Goal: Information Seeking & Learning: Learn about a topic

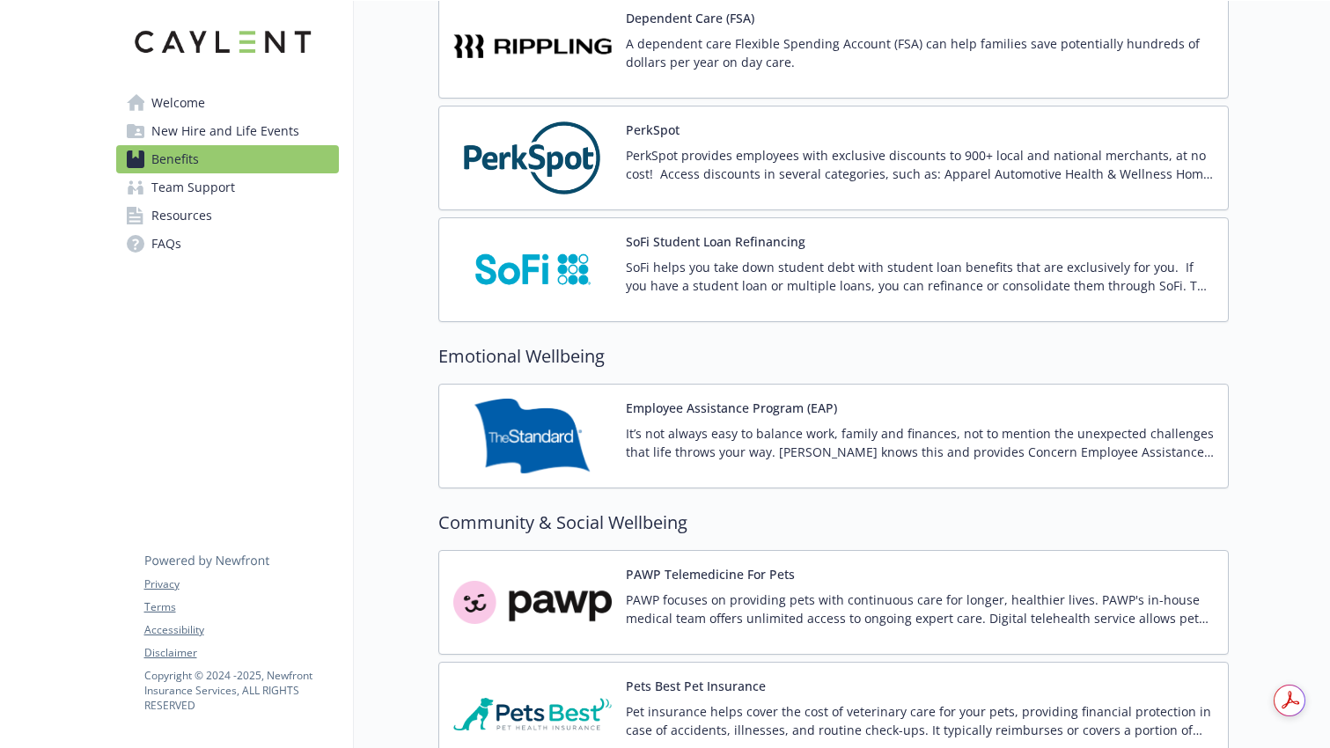
click at [202, 215] on span "Resources" at bounding box center [181, 216] width 61 height 28
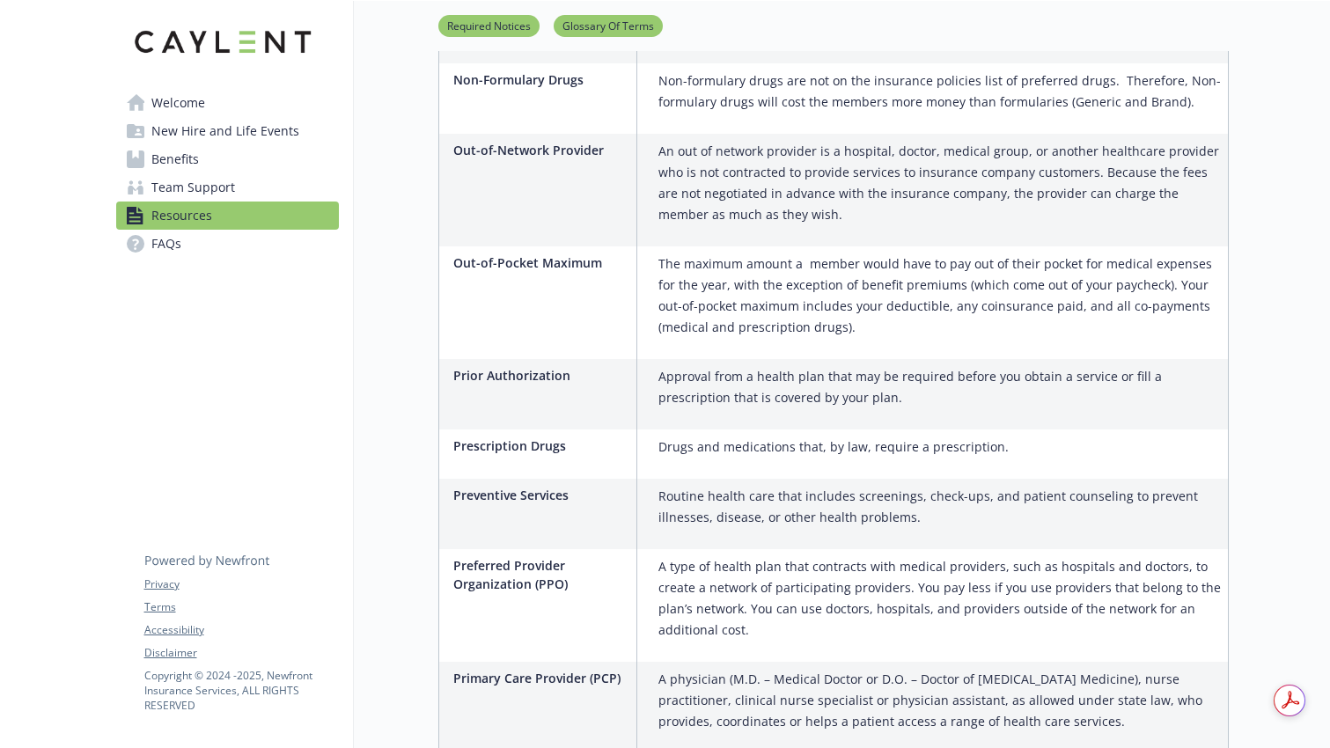
scroll to position [2367, 0]
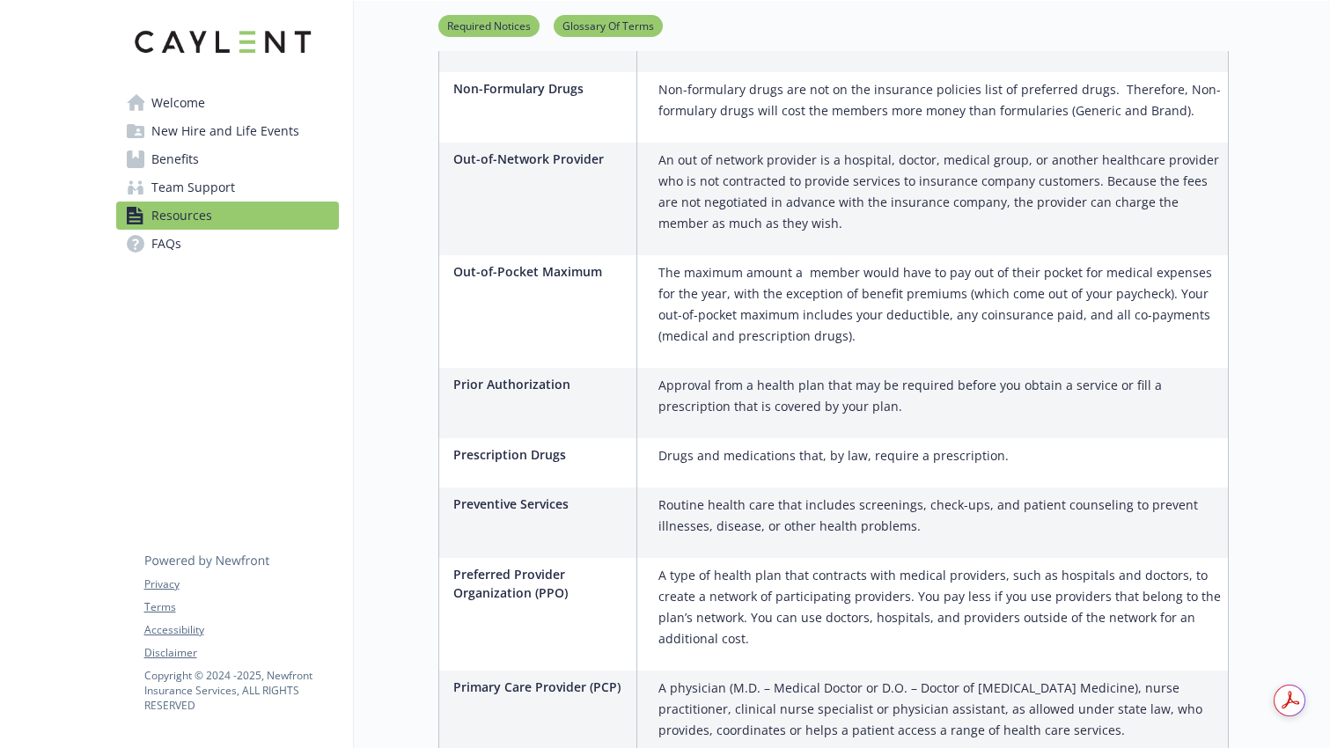
click at [539, 368] on div "Prior Authorization" at bounding box center [545, 403] width 184 height 70
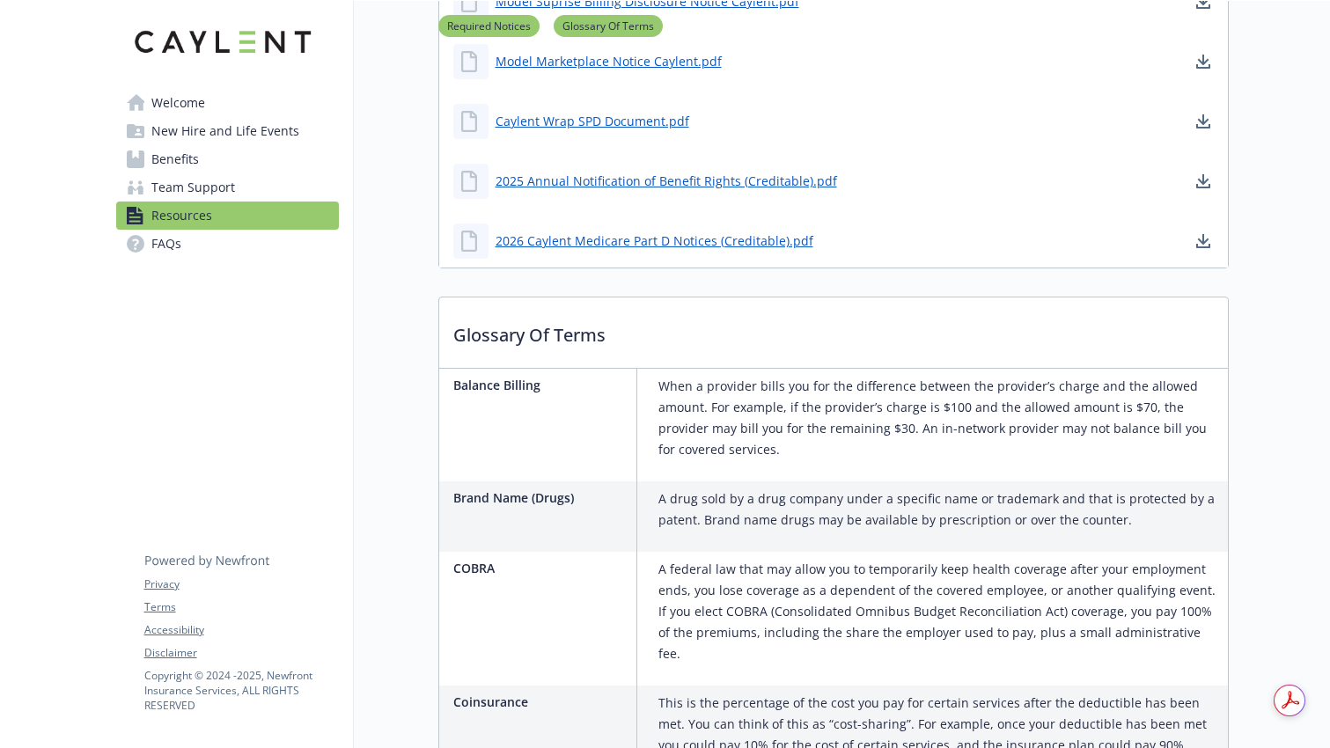
scroll to position [0, 0]
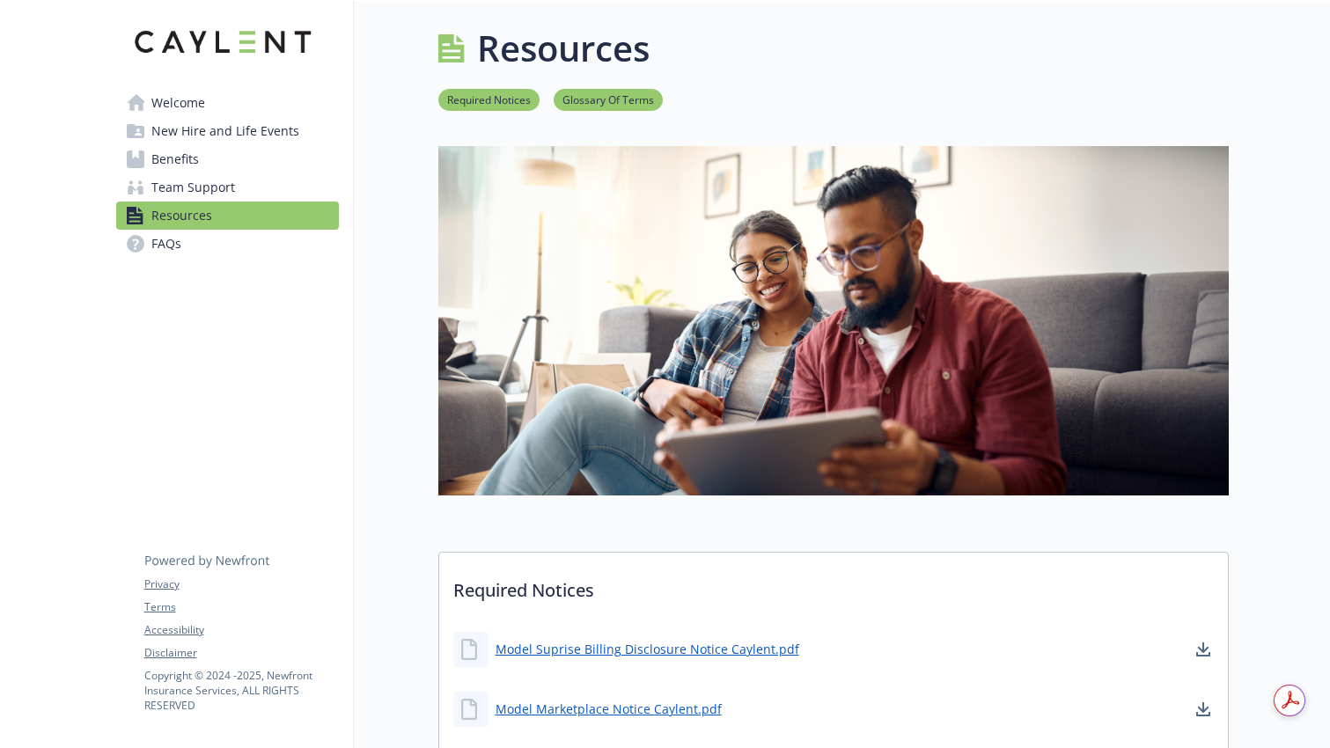
click at [158, 246] on span "FAQs" at bounding box center [166, 244] width 30 height 28
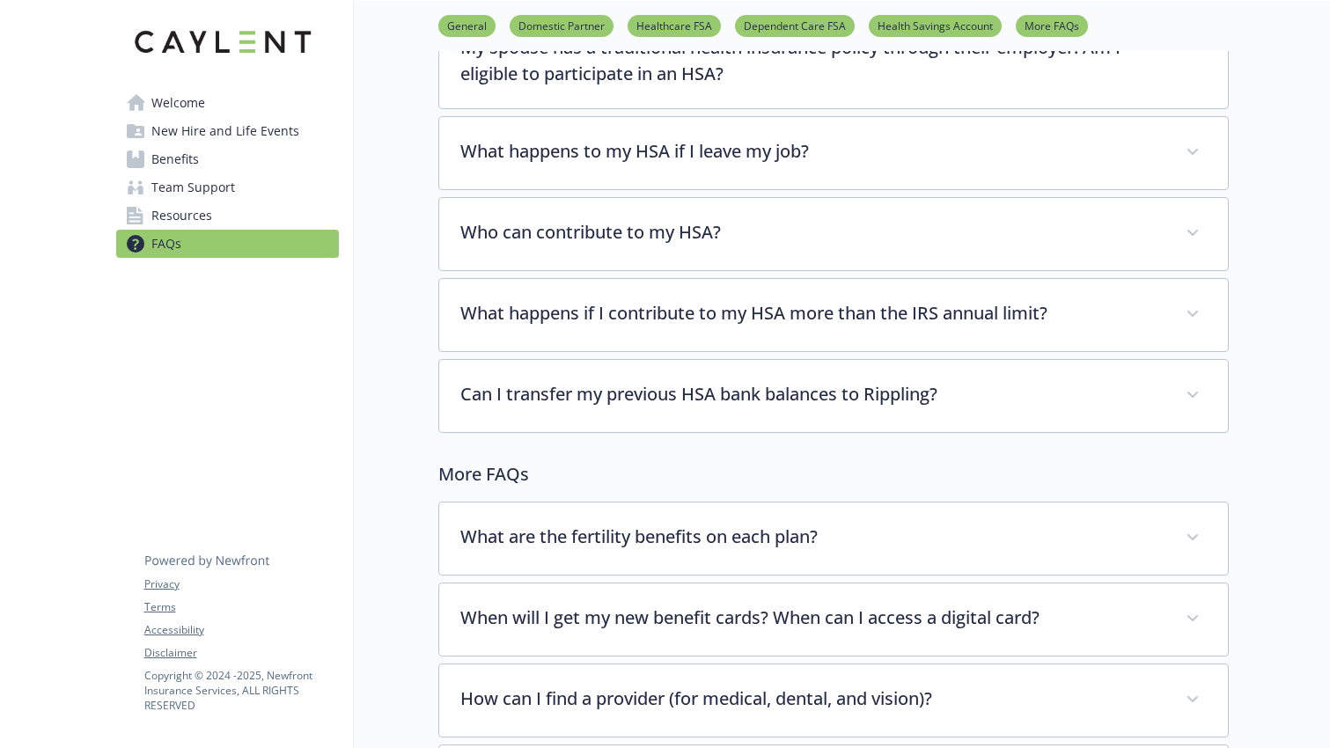
scroll to position [3325, 0]
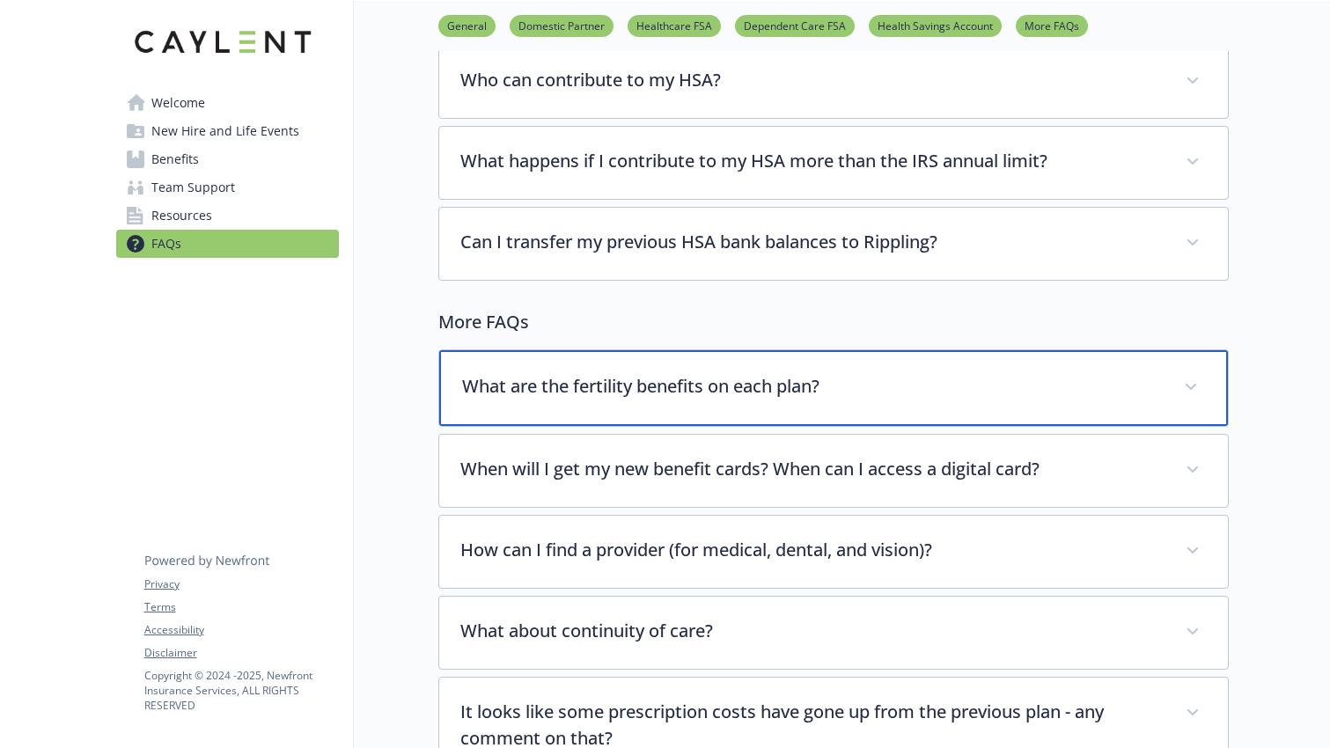
click at [591, 373] on p "What are the fertility benefits on each plan?" at bounding box center [812, 386] width 701 height 26
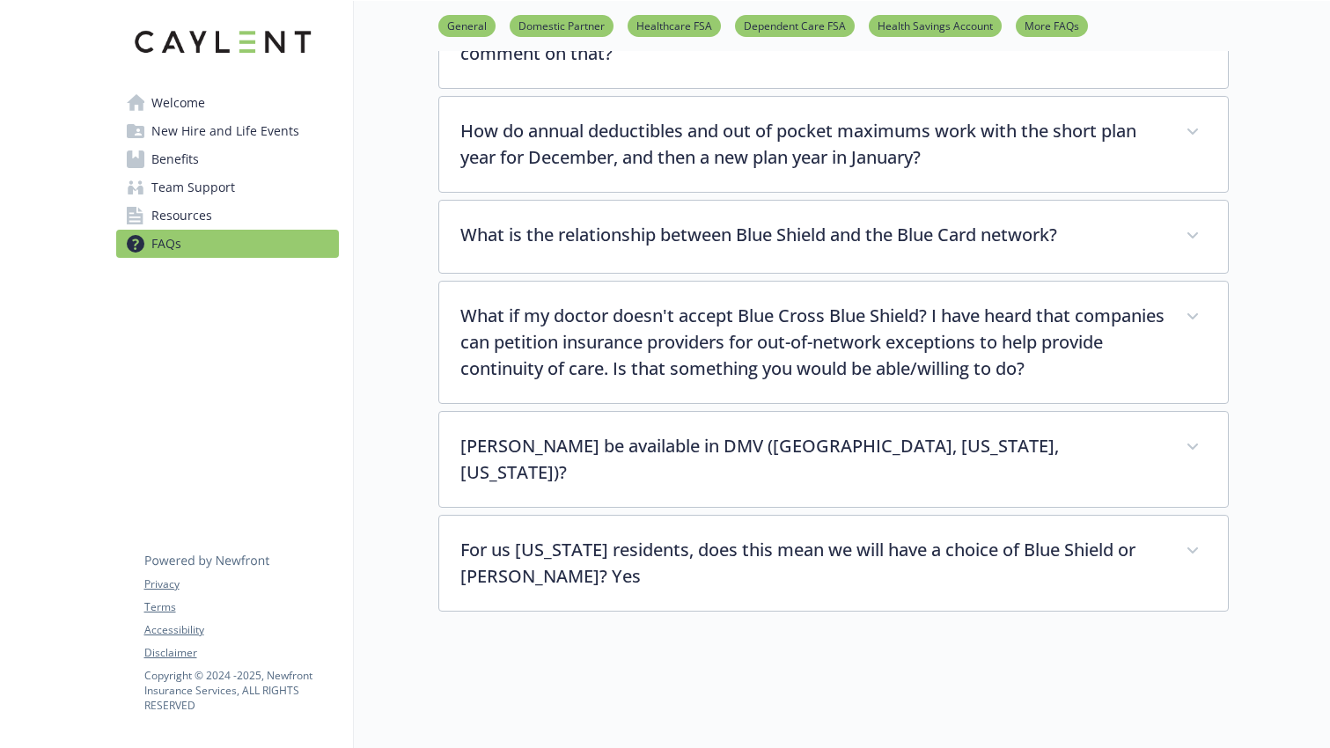
scroll to position [4170, 0]
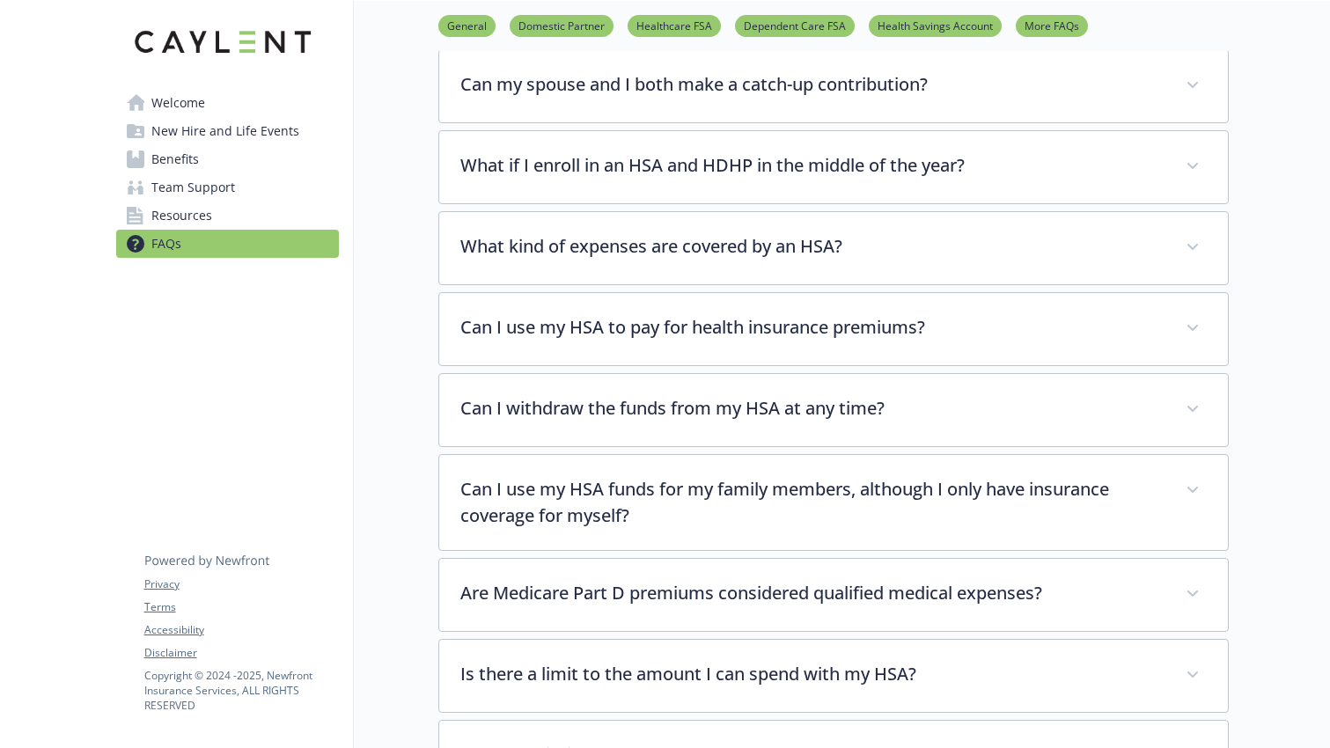
click at [164, 98] on span "Welcome" at bounding box center [178, 103] width 54 height 28
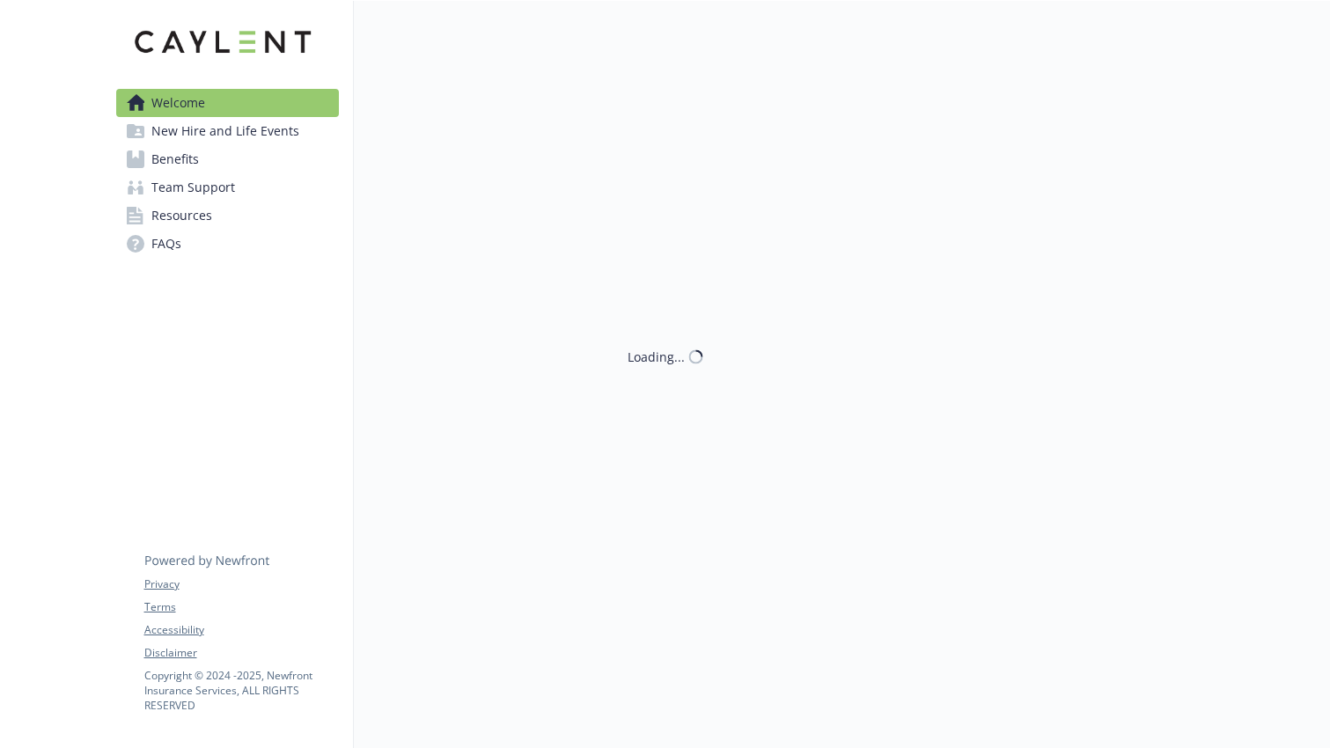
click at [219, 135] on span "New Hire and Life Events" at bounding box center [225, 131] width 148 height 28
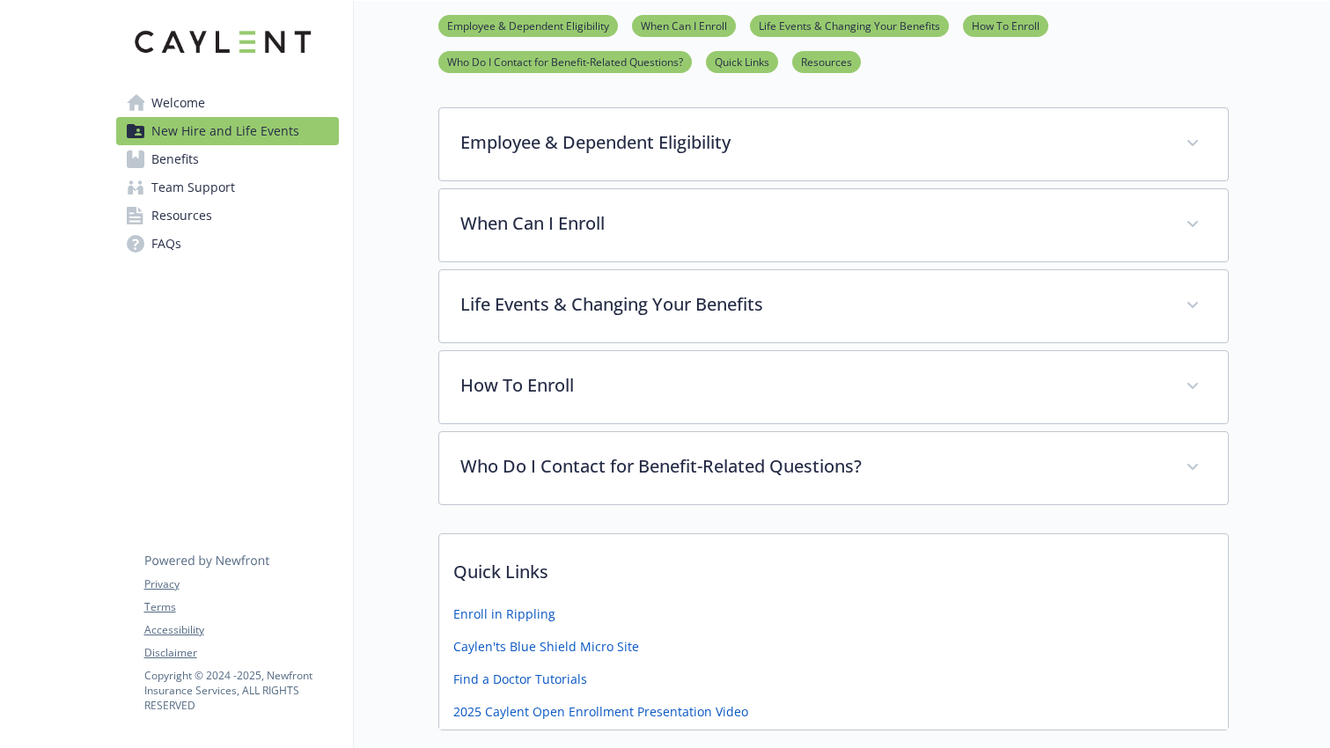
scroll to position [441, 0]
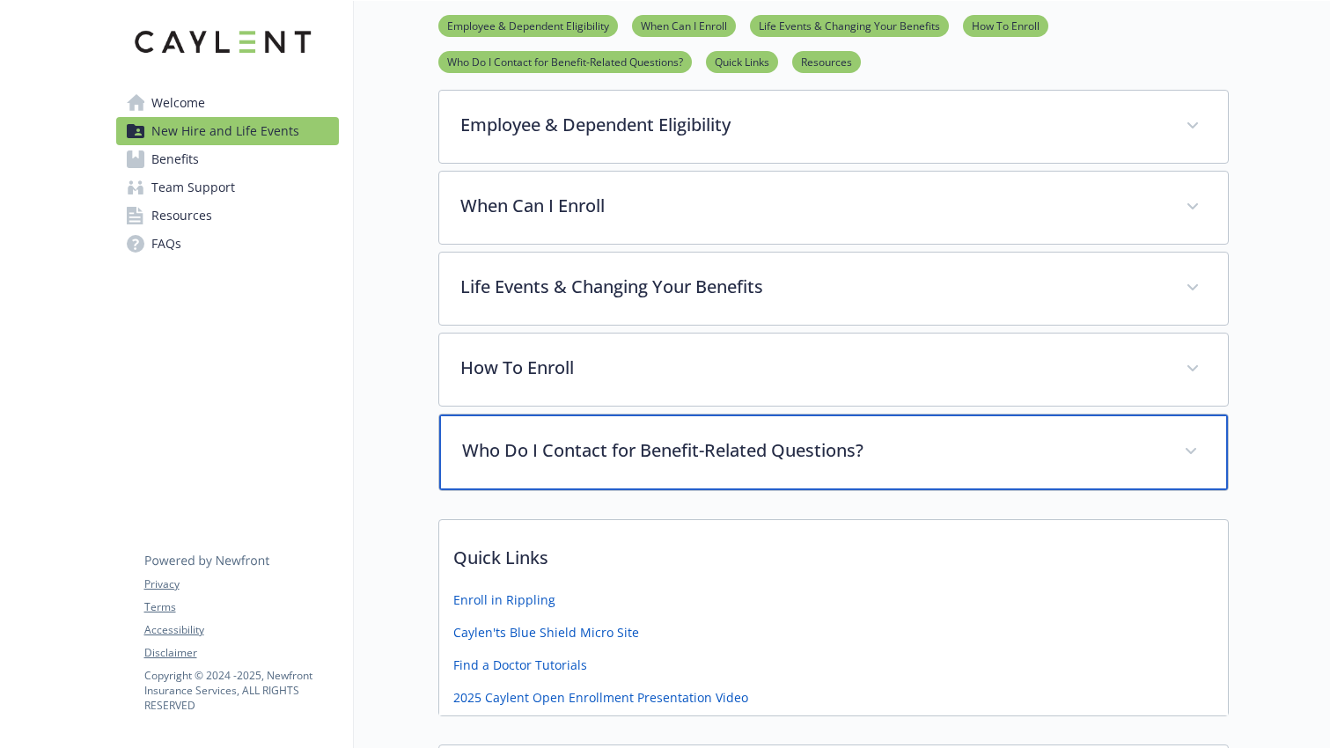
click at [621, 473] on div "Who Do I Contact for Benefit-Related Questions?" at bounding box center [833, 453] width 789 height 76
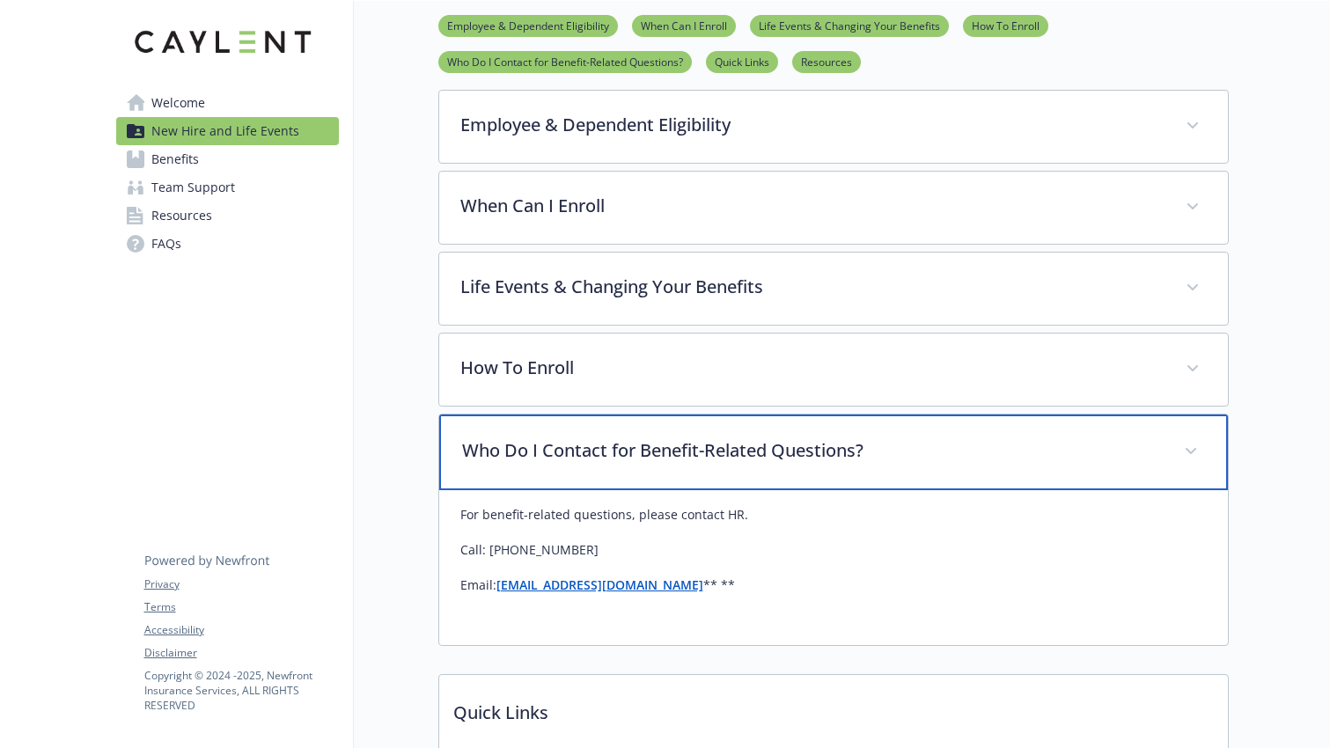
click at [621, 455] on p "Who Do I Contact for Benefit-Related Questions?" at bounding box center [812, 450] width 701 height 26
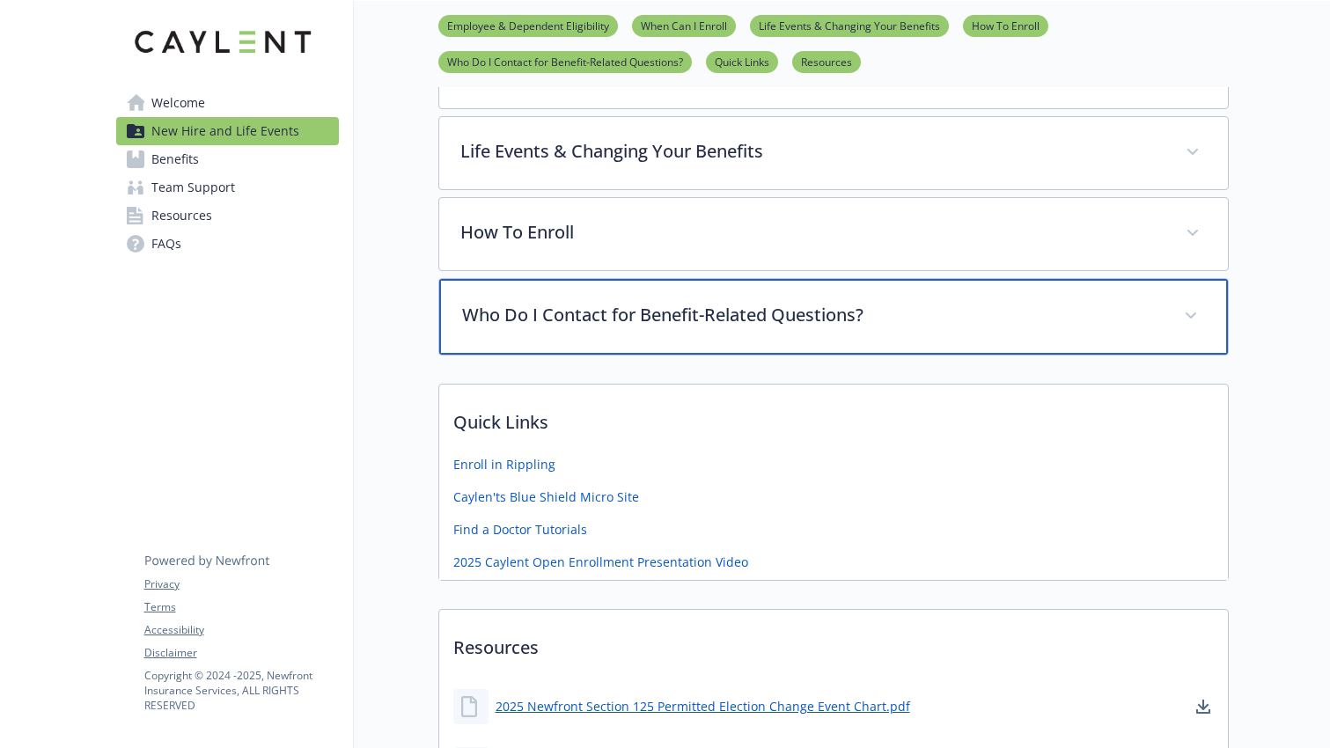
scroll to position [579, 0]
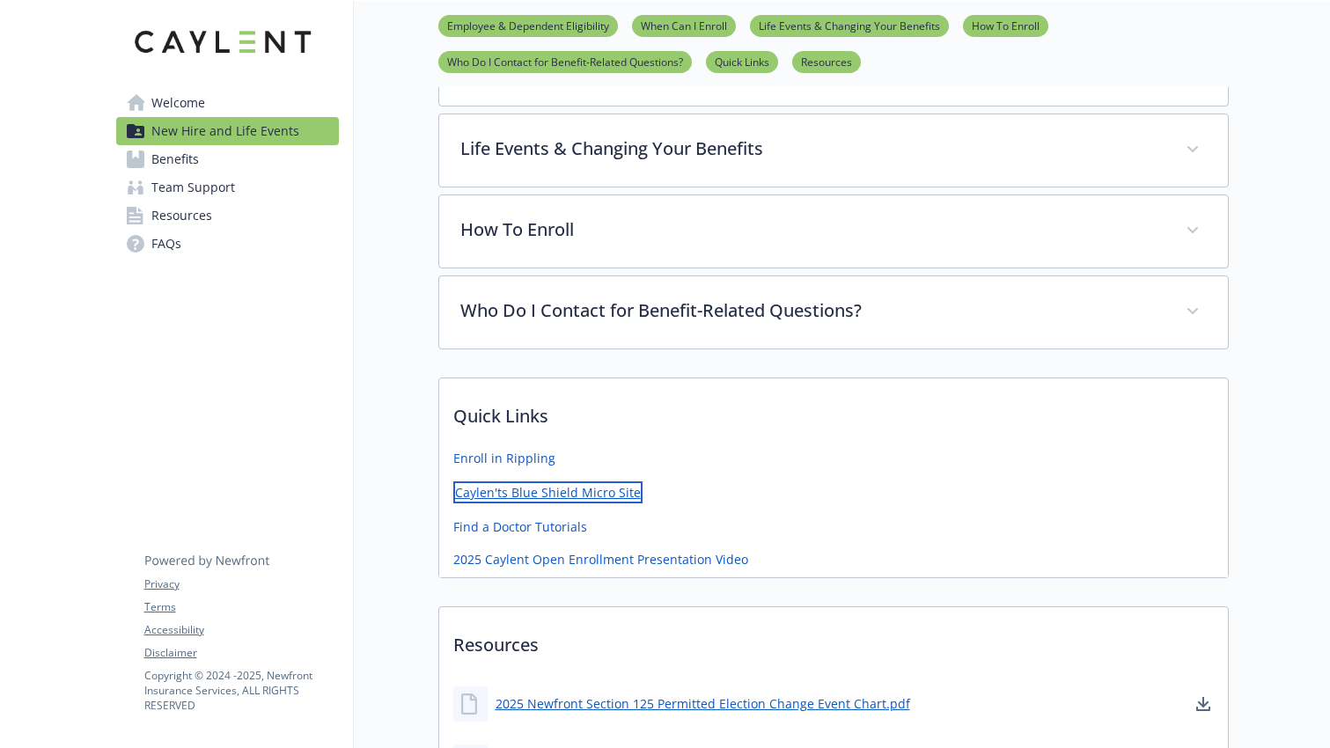
click at [574, 489] on link "Caylen'ts Blue Shield Micro Site" at bounding box center [547, 492] width 189 height 22
